Goal: Navigation & Orientation: Find specific page/section

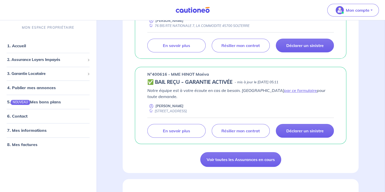
scroll to position [211, 0]
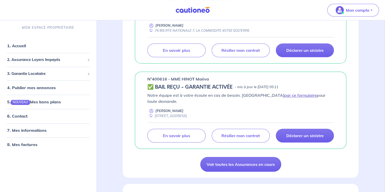
click at [284, 93] on link "par ce formulaire" at bounding box center [300, 95] width 33 height 5
click at [27, 73] on span "3. Garantie Locataire" at bounding box center [46, 74] width 78 height 6
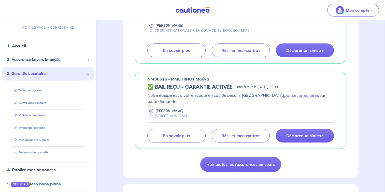
click at [28, 117] on link "Valider un locataire" at bounding box center [28, 116] width 33 height 4
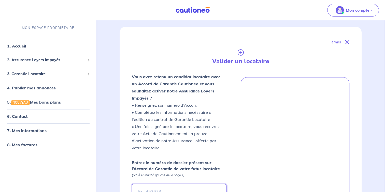
scroll to position [55, 0]
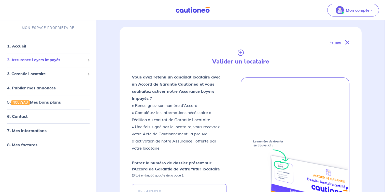
click at [35, 58] on span "2. Assurance Loyers Impayés" at bounding box center [46, 60] width 78 height 6
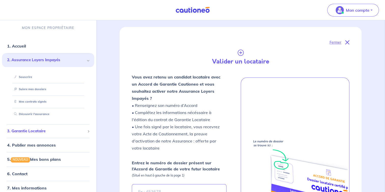
click at [31, 129] on span "3. Garantie Locataire" at bounding box center [46, 131] width 78 height 6
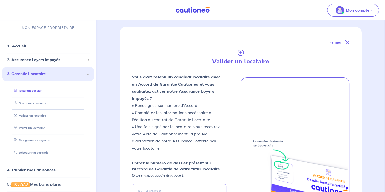
click at [36, 90] on link "Tester un dossier" at bounding box center [27, 91] width 30 height 4
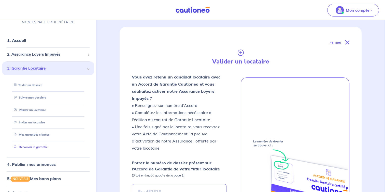
scroll to position [5, 0]
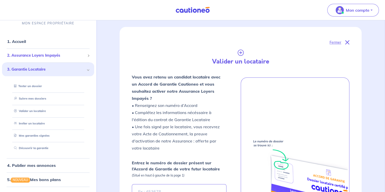
click at [57, 57] on span "2. Assurance Loyers Impayés" at bounding box center [46, 56] width 78 height 6
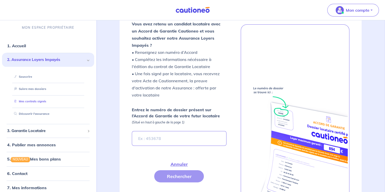
scroll to position [0, 0]
click at [45, 145] on link "4. Publier mes annonces" at bounding box center [30, 145] width 47 height 5
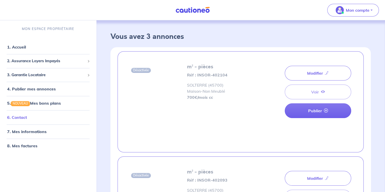
click at [27, 119] on link "6. Contact" at bounding box center [17, 117] width 20 height 5
click at [37, 61] on span "2. Assurance Loyers Impayés" at bounding box center [46, 61] width 78 height 6
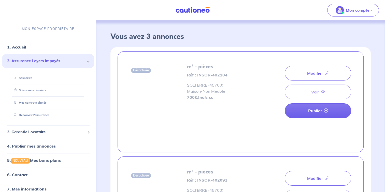
click at [37, 61] on span "2. Assurance Loyers Impayés" at bounding box center [46, 61] width 78 height 6
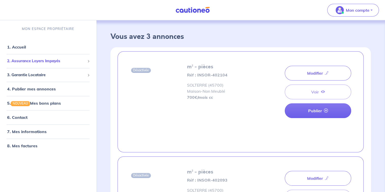
click at [37, 61] on span "2. Assurance Loyers Impayés" at bounding box center [46, 61] width 78 height 6
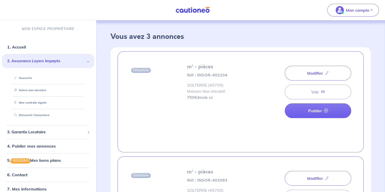
click at [37, 61] on span "2. Assurance Loyers Impayés" at bounding box center [46, 61] width 78 height 6
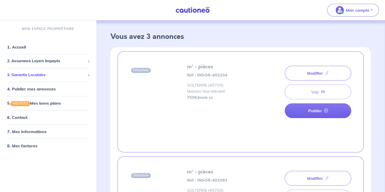
click at [26, 75] on span "3. Garantie Locataire" at bounding box center [46, 75] width 78 height 6
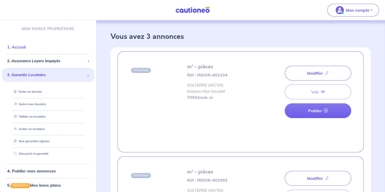
click at [22, 46] on link "1. Accueil" at bounding box center [16, 47] width 19 height 5
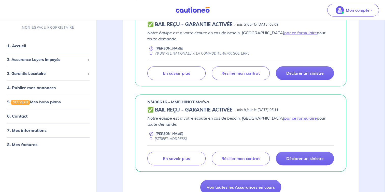
scroll to position [197, 0]
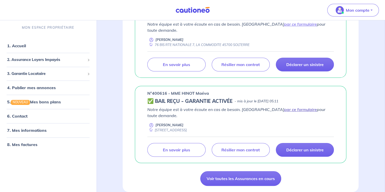
click at [284, 107] on link "par ce formulaire" at bounding box center [300, 109] width 33 height 5
click at [146, 86] on div "n°400616 - MME HINOT Maéva ✅ BAIL REÇU - GARANTIE ACTIVÉE - mis à jour le [DATE…" at bounding box center [240, 124] width 211 height 77
drag, startPoint x: 148, startPoint y: 80, endPoint x: 169, endPoint y: 80, distance: 21.4
click at [169, 90] on p "n°400616 - MME HINOT Maéva" at bounding box center [178, 93] width 62 height 6
drag, startPoint x: 169, startPoint y: 80, endPoint x: 157, endPoint y: 80, distance: 12.2
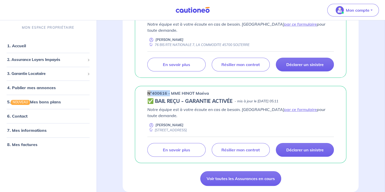
click at [157, 90] on p "n°400616 - MME HINOT Maéva" at bounding box center [178, 93] width 62 height 6
copy p "n°400616 -"
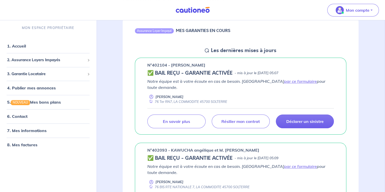
scroll to position [0, 0]
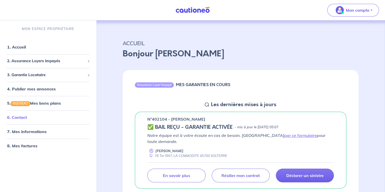
click at [21, 120] on link "6. Contact" at bounding box center [17, 117] width 20 height 5
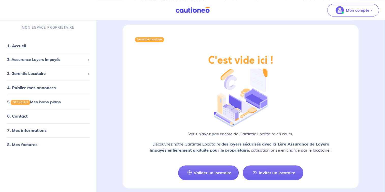
scroll to position [731, 0]
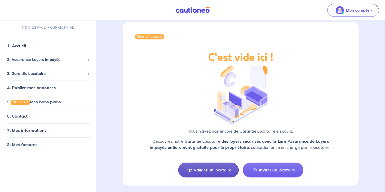
click at [212, 163] on link "Valider un locataire" at bounding box center [208, 170] width 61 height 15
